Goal: Check status: Check status

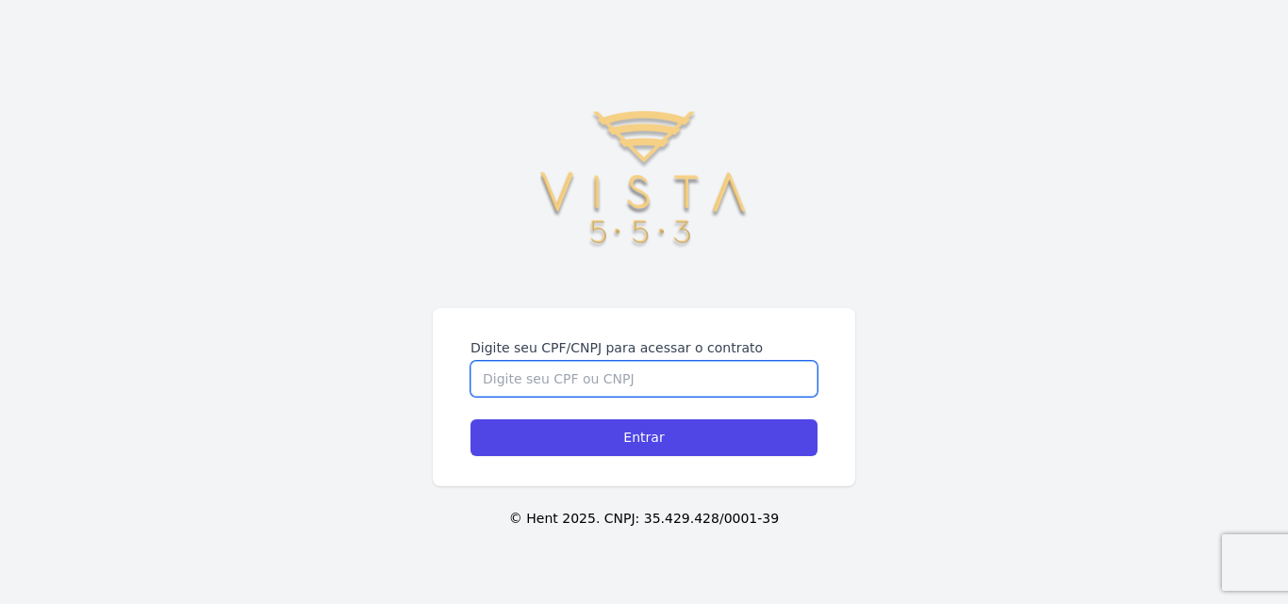
click at [560, 377] on input "Digite seu CPF/CNPJ para acessar o contrato" at bounding box center [644, 379] width 347 height 36
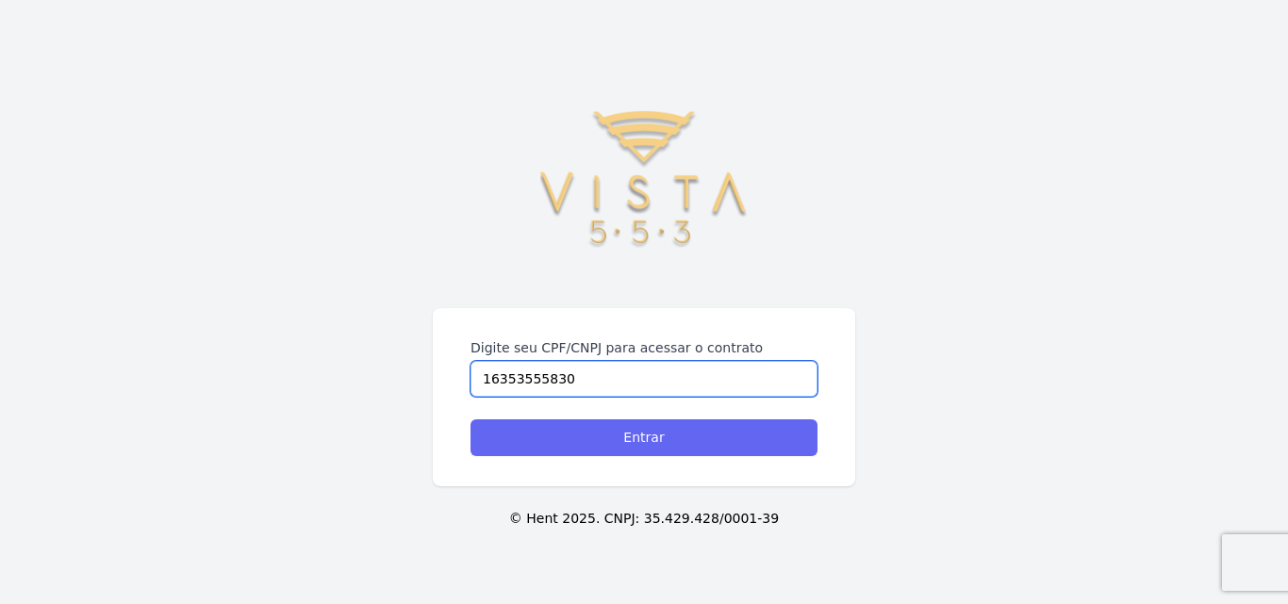
type input "16353555830"
click at [656, 443] on input "Entrar" at bounding box center [644, 438] width 347 height 37
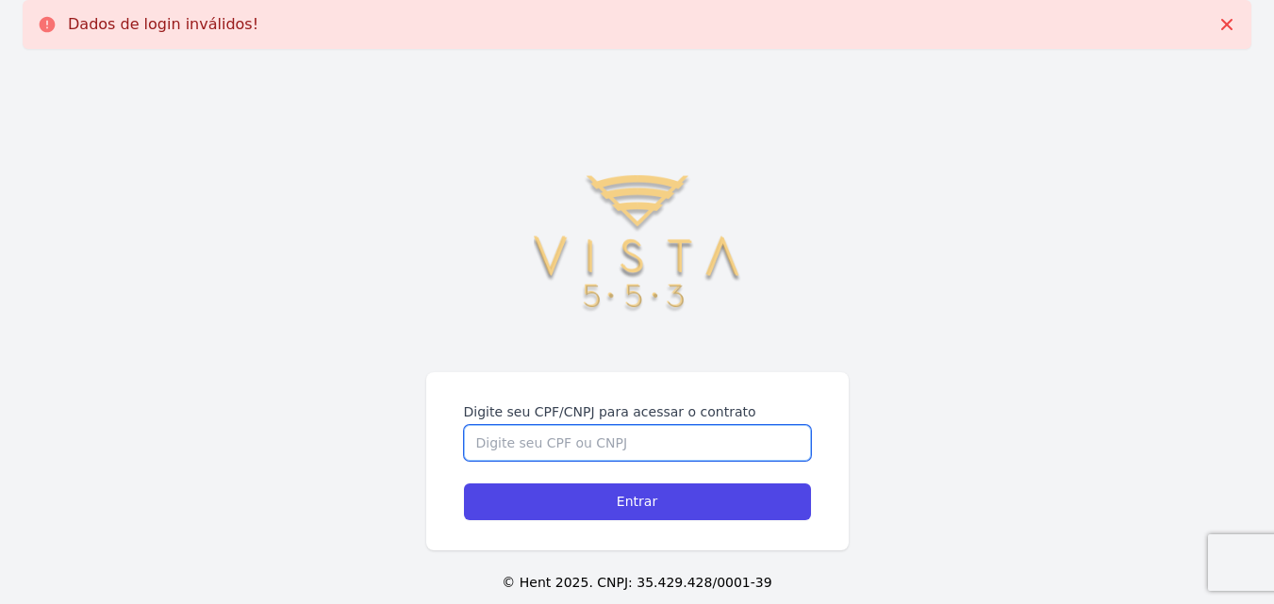
click at [588, 440] on input "Digite seu CPF/CNPJ para acessar o contrato" at bounding box center [637, 443] width 347 height 36
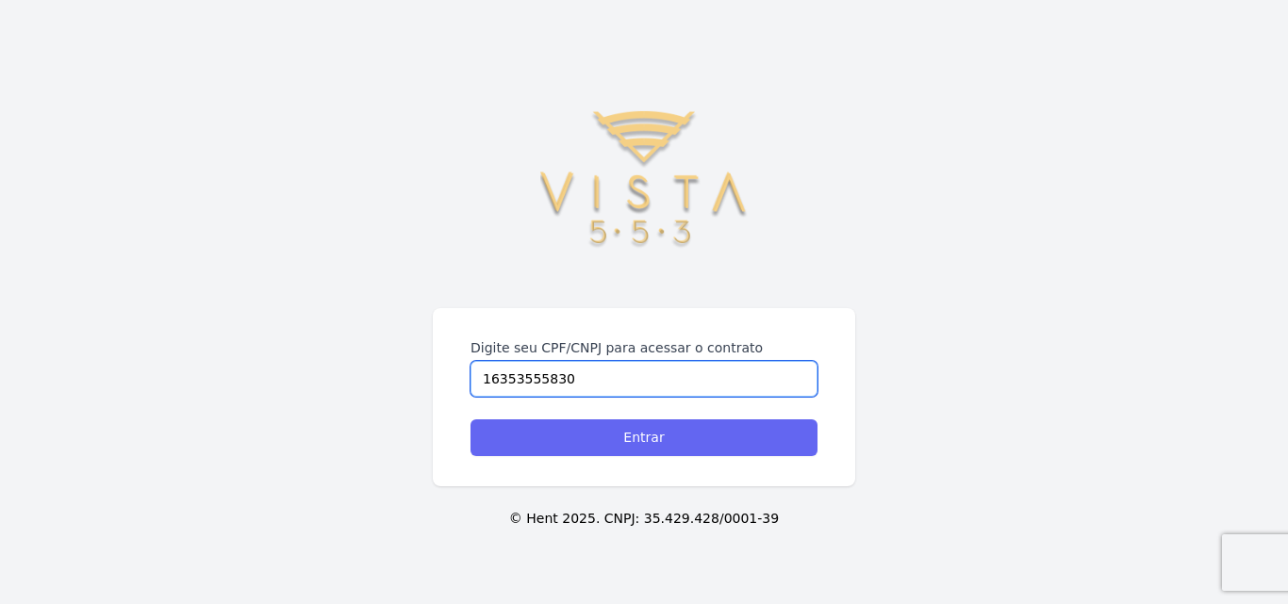
type input "16353555830"
click at [637, 441] on input "Entrar" at bounding box center [644, 438] width 347 height 37
